Goal: Task Accomplishment & Management: Use online tool/utility

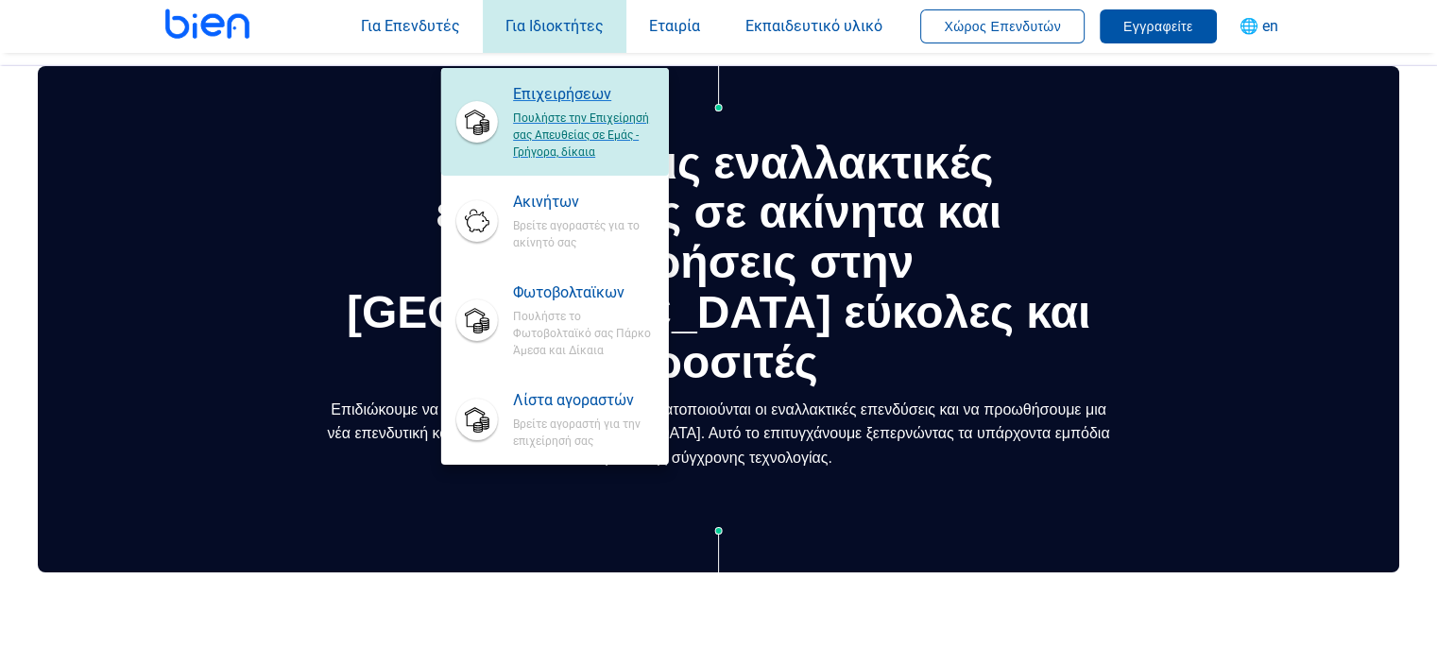
click at [464, 131] on img at bounding box center [477, 122] width 26 height 26
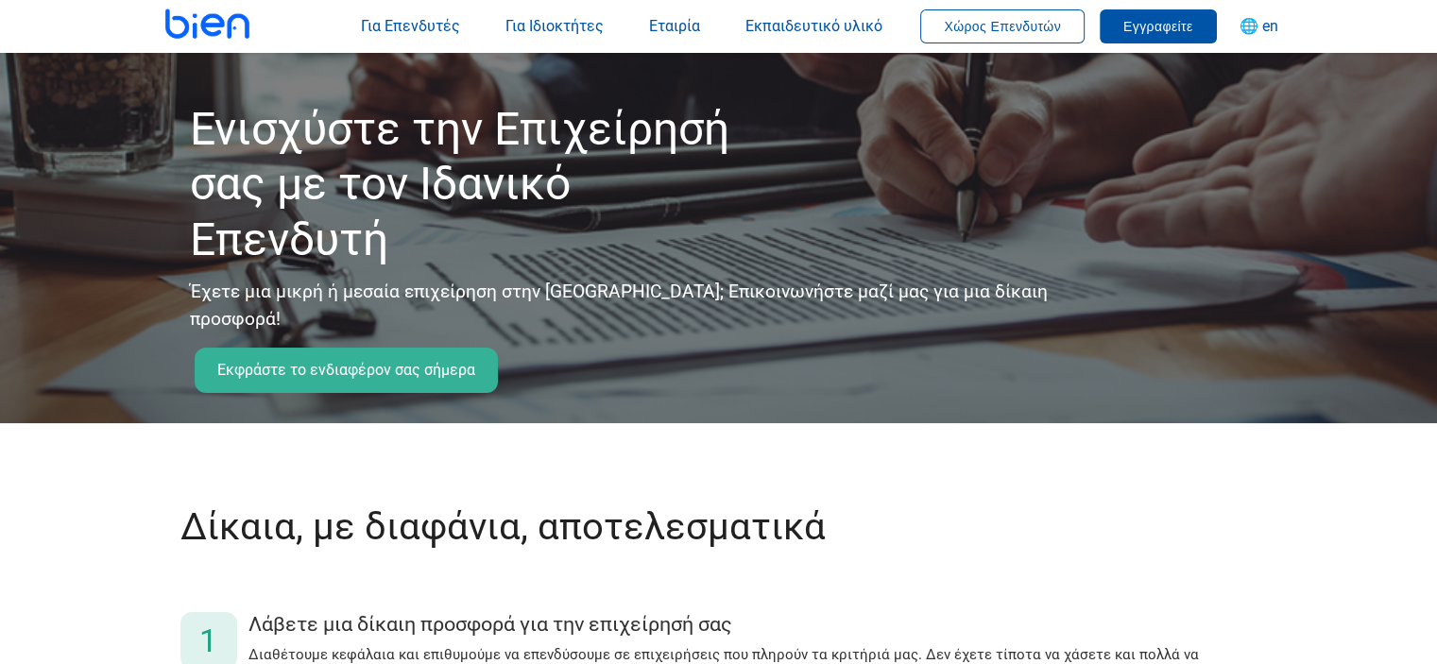
click at [442, 361] on font "Εκφράστε το ενδιαφέρον σας σήμερα" at bounding box center [346, 370] width 258 height 18
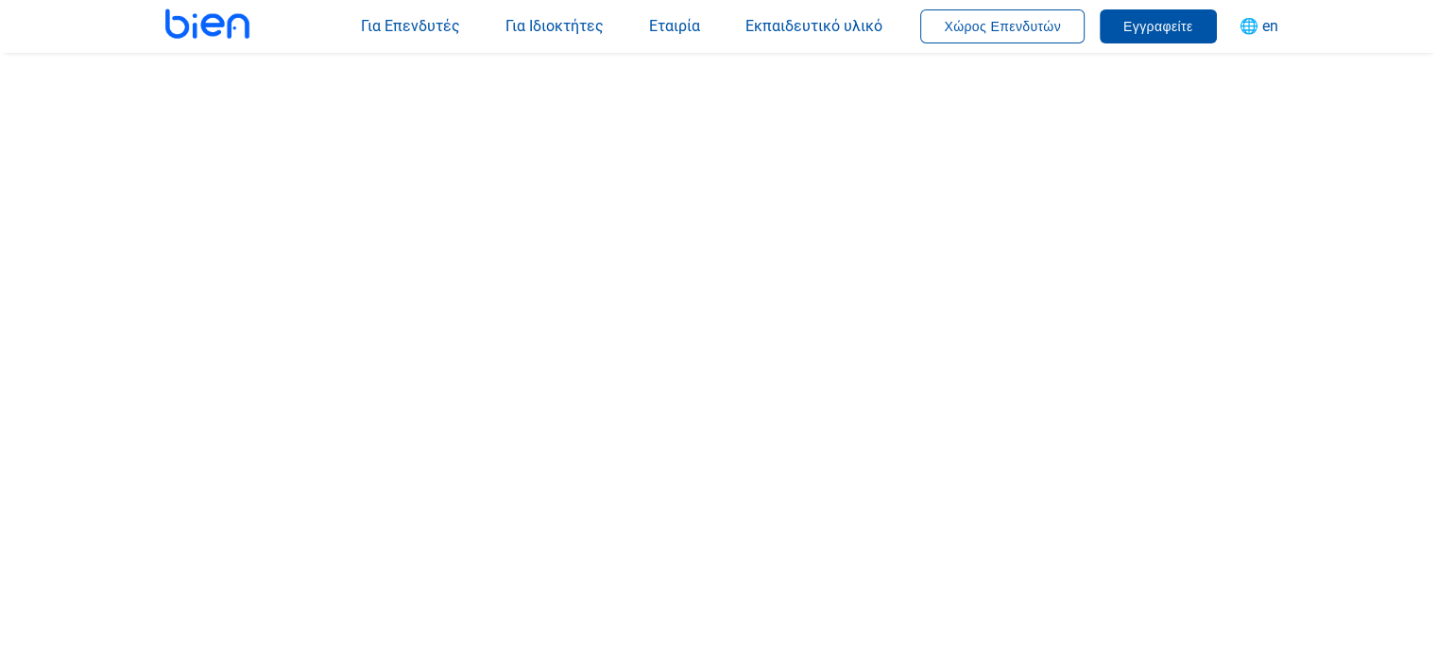
scroll to position [70, 0]
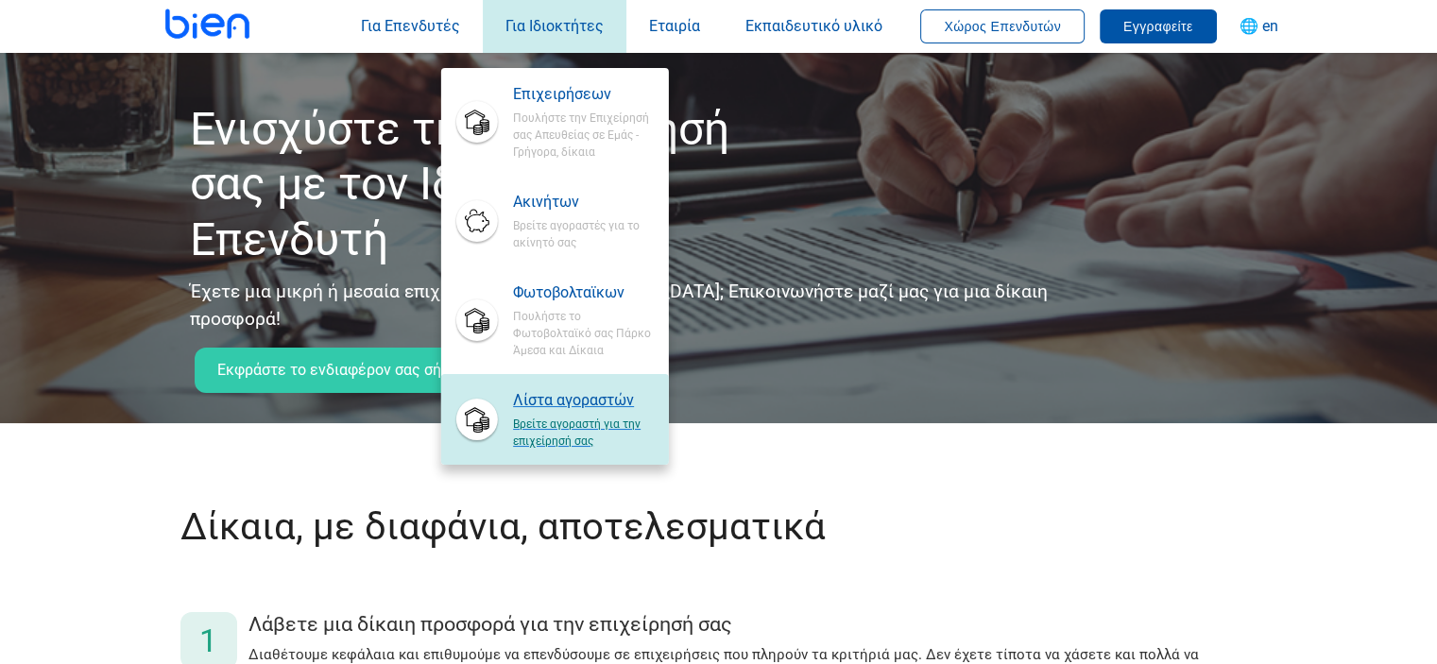
click at [455, 392] on link "Λίστα αγοραστών Βρείτε αγοραστή για την επιχείρησή σας" at bounding box center [554, 419] width 227 height 91
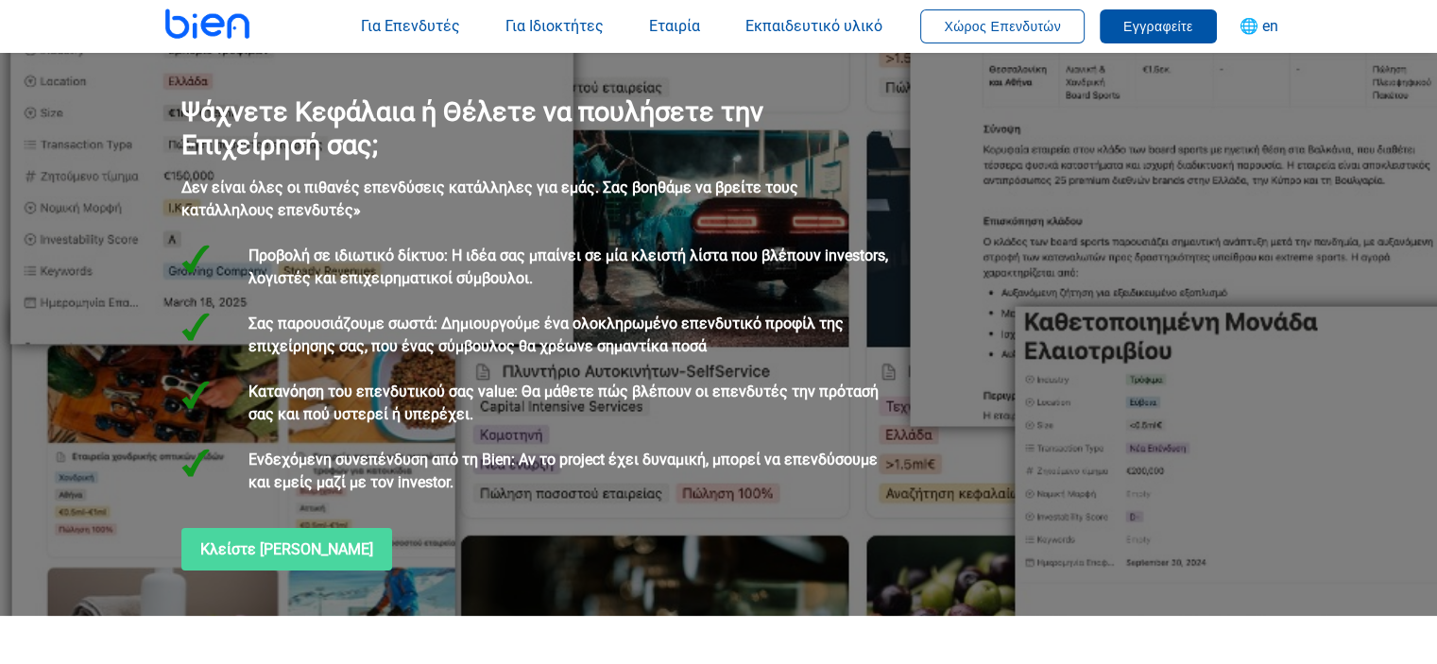
scroll to position [25, 0]
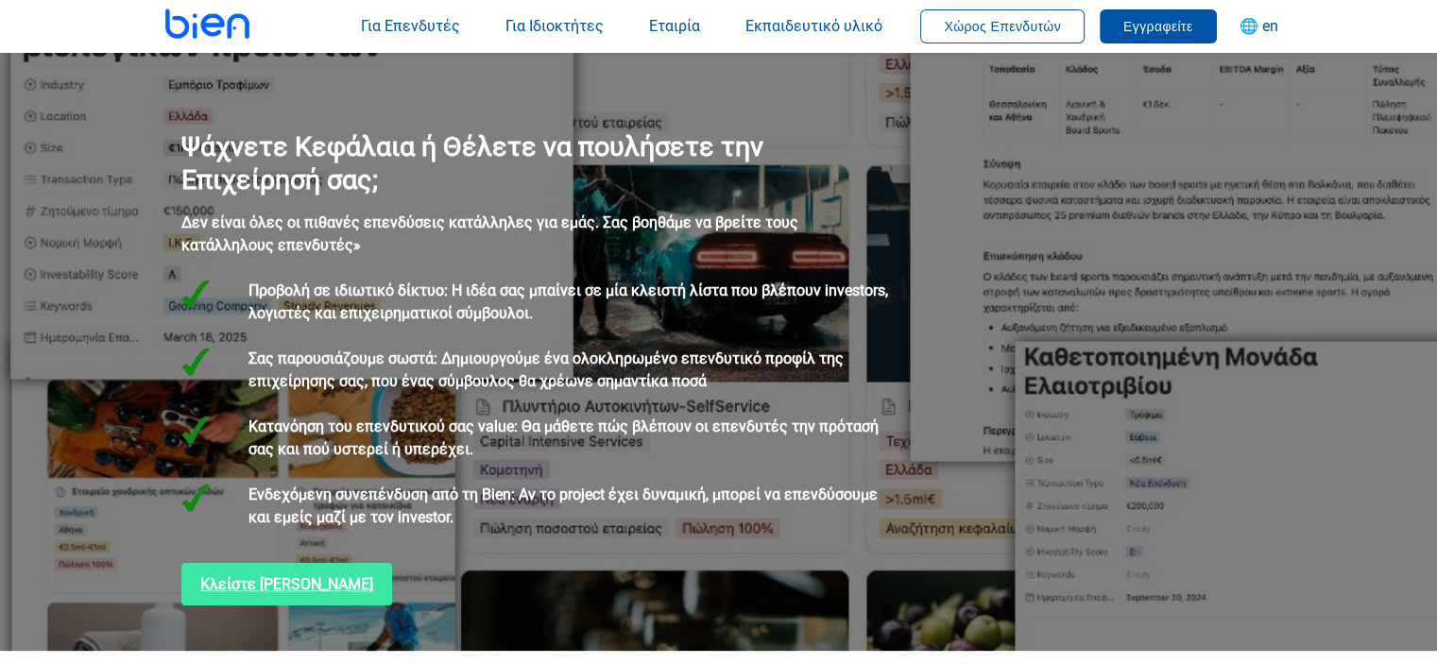
click at [288, 601] on link "Κλείστε Δωρεάν Ραντεβού" at bounding box center [286, 584] width 211 height 43
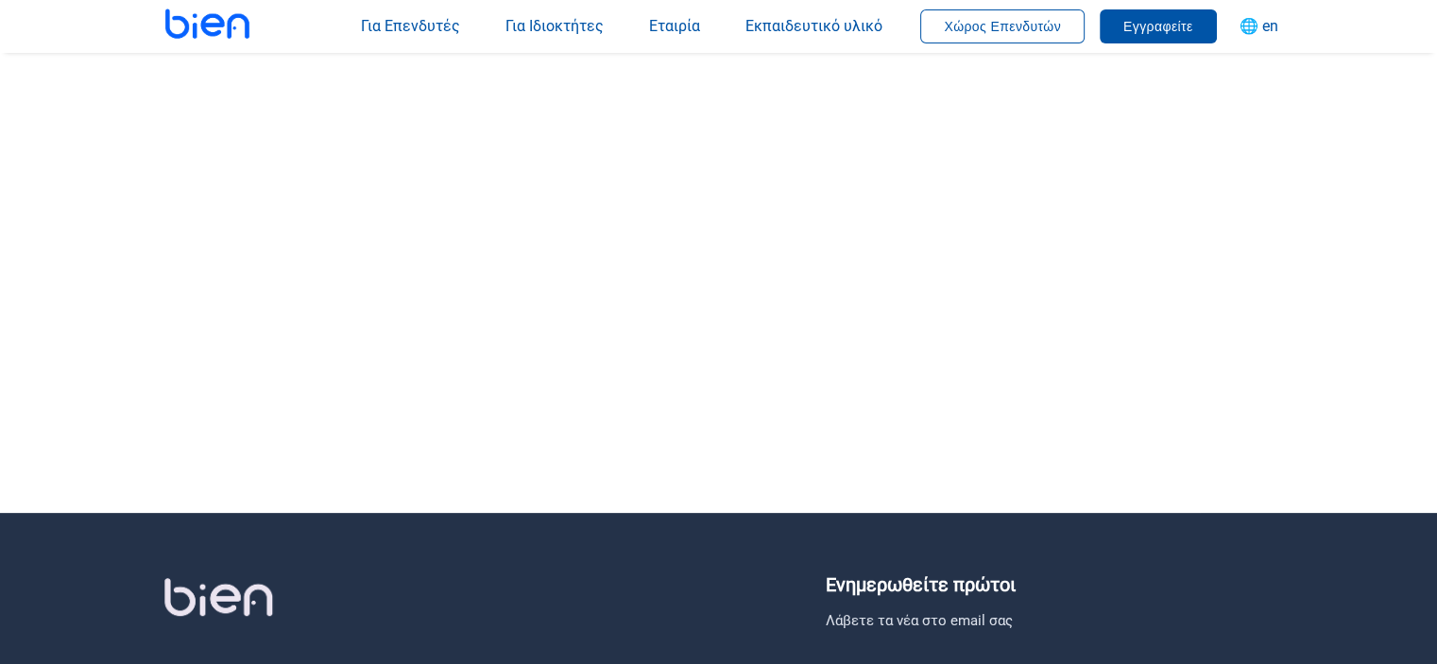
scroll to position [374, 0]
